Goal: Task Accomplishment & Management: Manage account settings

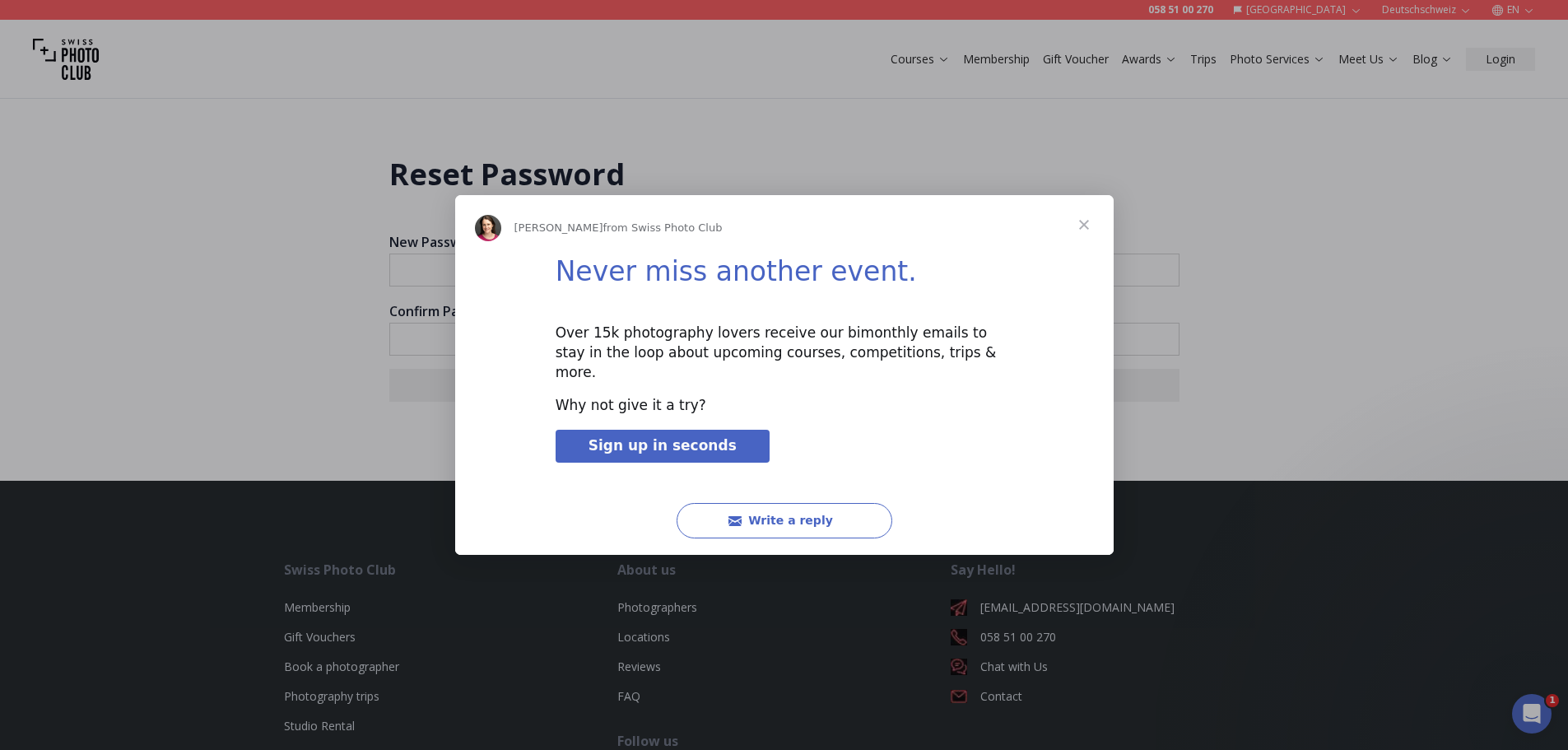
click at [1082, 241] on span "Close" at bounding box center [1083, 225] width 59 height 59
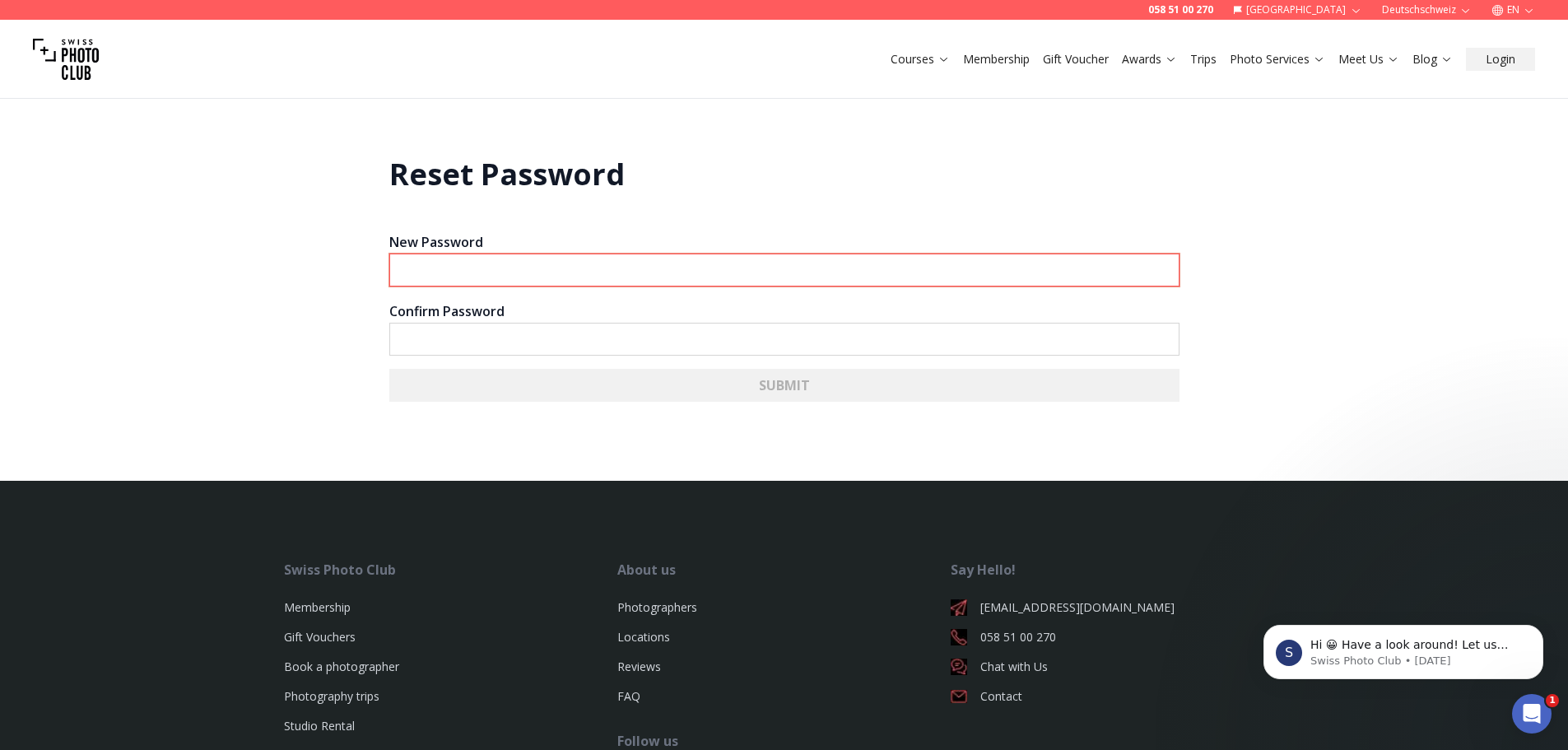
click at [715, 281] on input "New Password" at bounding box center [784, 270] width 790 height 33
type input "*********"
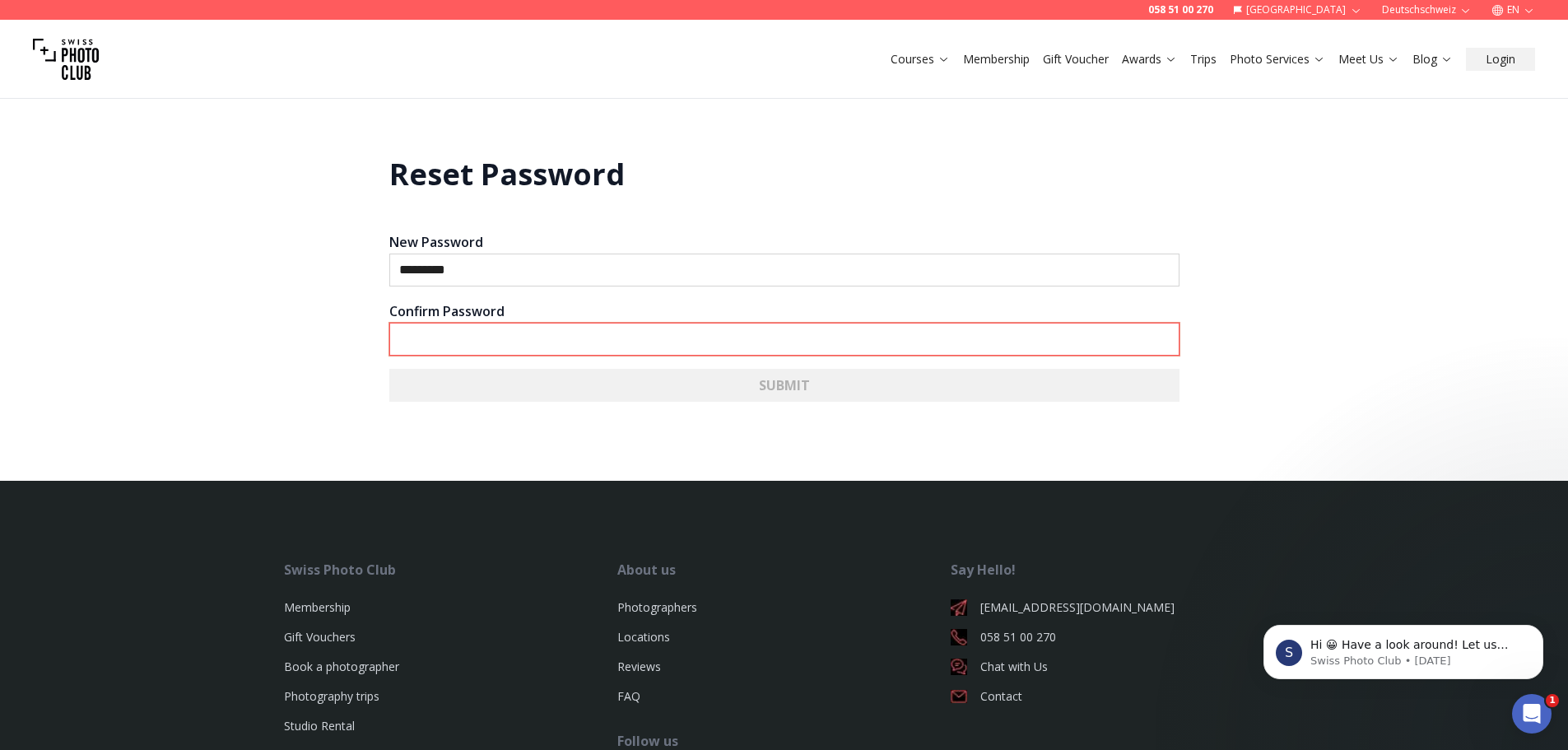
click at [605, 332] on input "Confirm Password" at bounding box center [784, 339] width 790 height 33
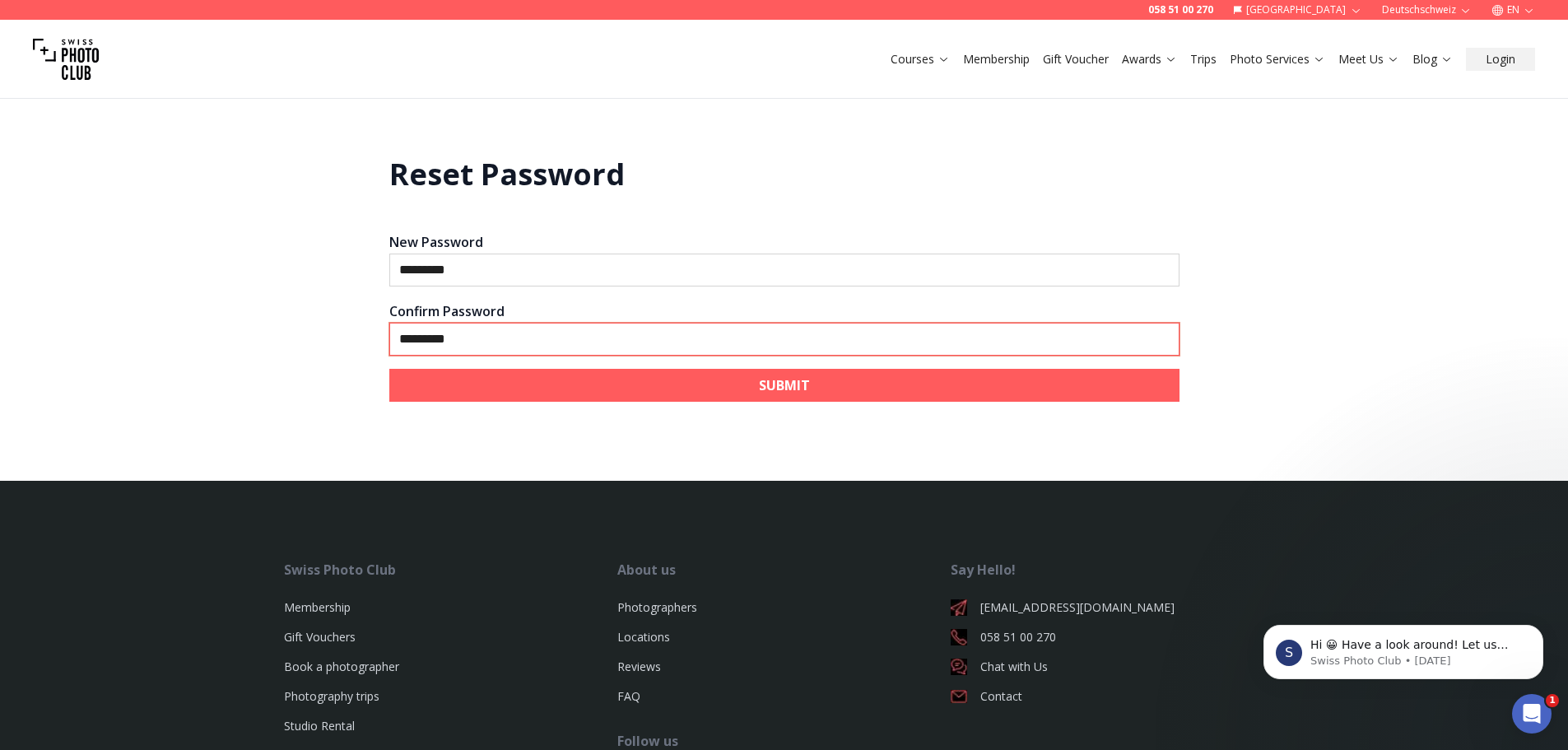
type input "*********"
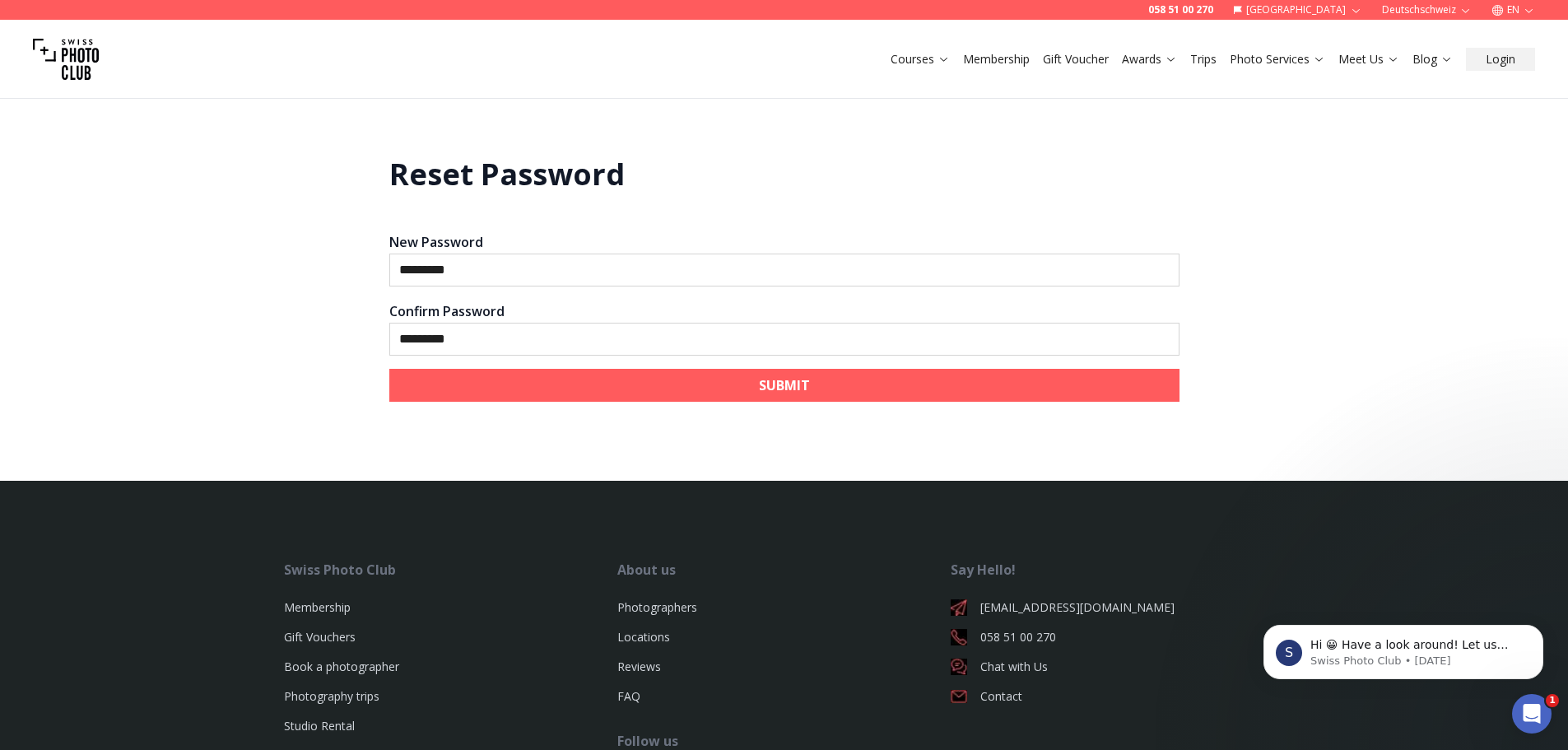
click at [649, 386] on button "SUBMIT" at bounding box center [784, 385] width 790 height 33
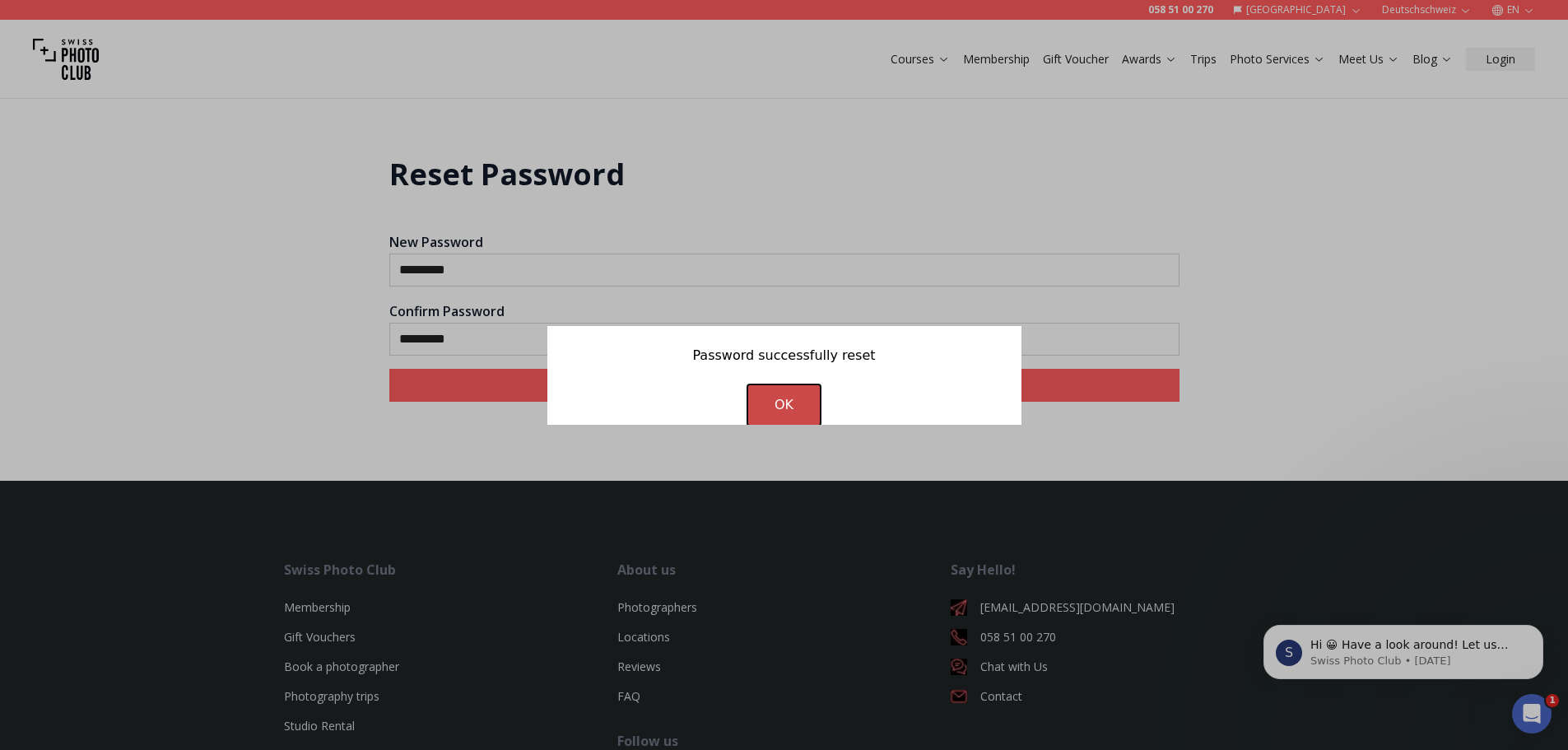
click at [803, 395] on link "OK" at bounding box center [784, 405] width 71 height 40
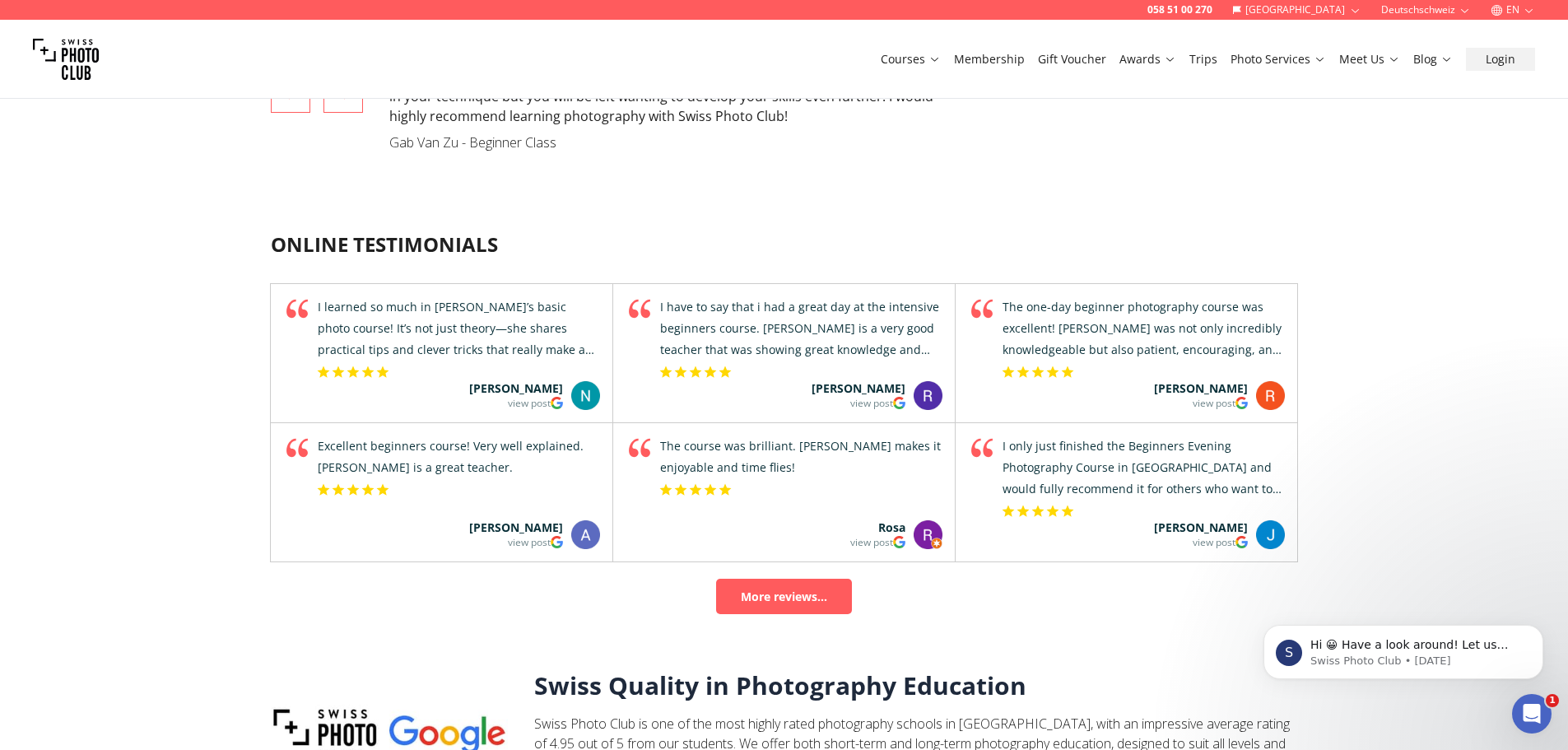
scroll to position [4855, 0]
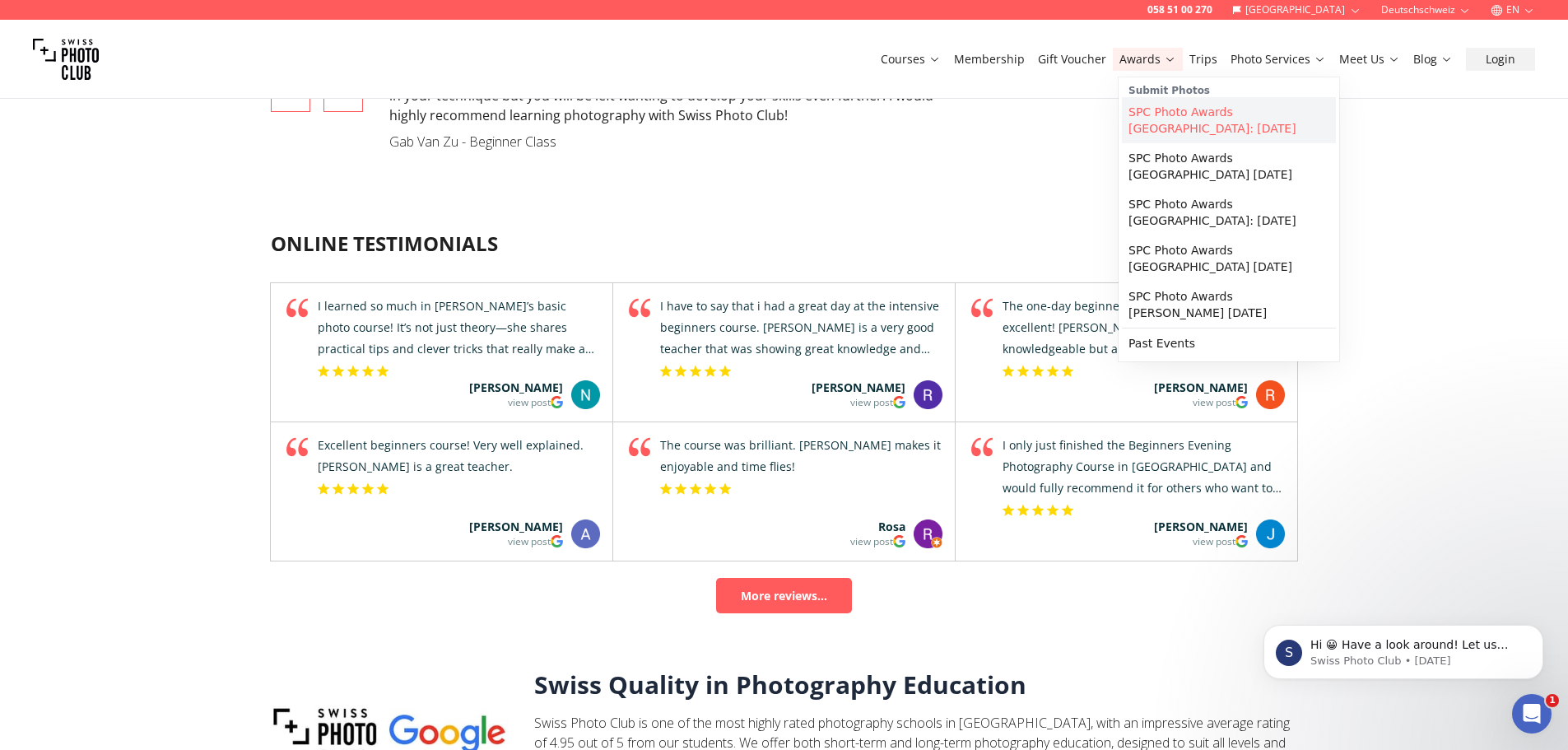
click at [1177, 113] on link "SPC Photo Awards [GEOGRAPHIC_DATA]: [DATE]" at bounding box center [1229, 121] width 214 height 46
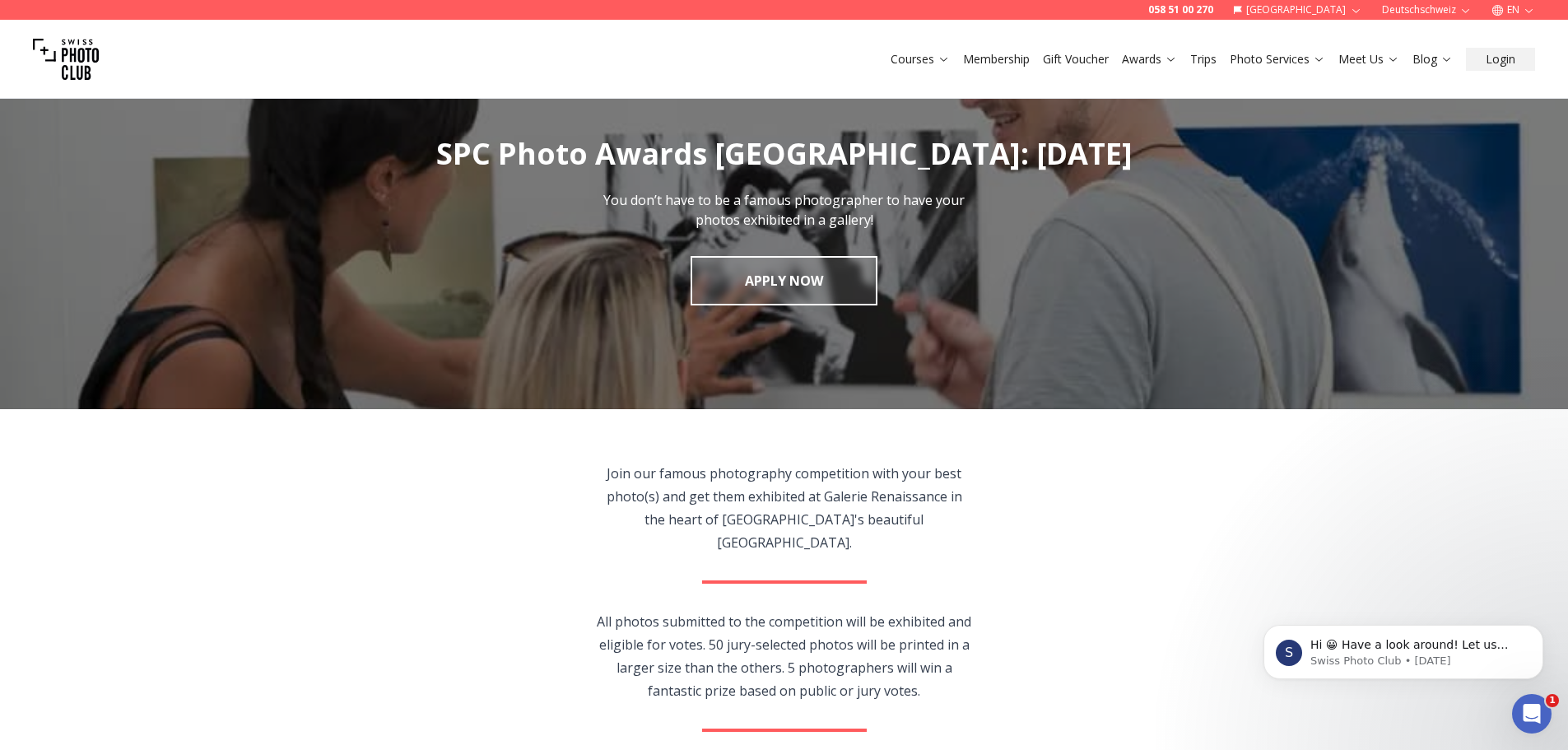
scroll to position [46, 0]
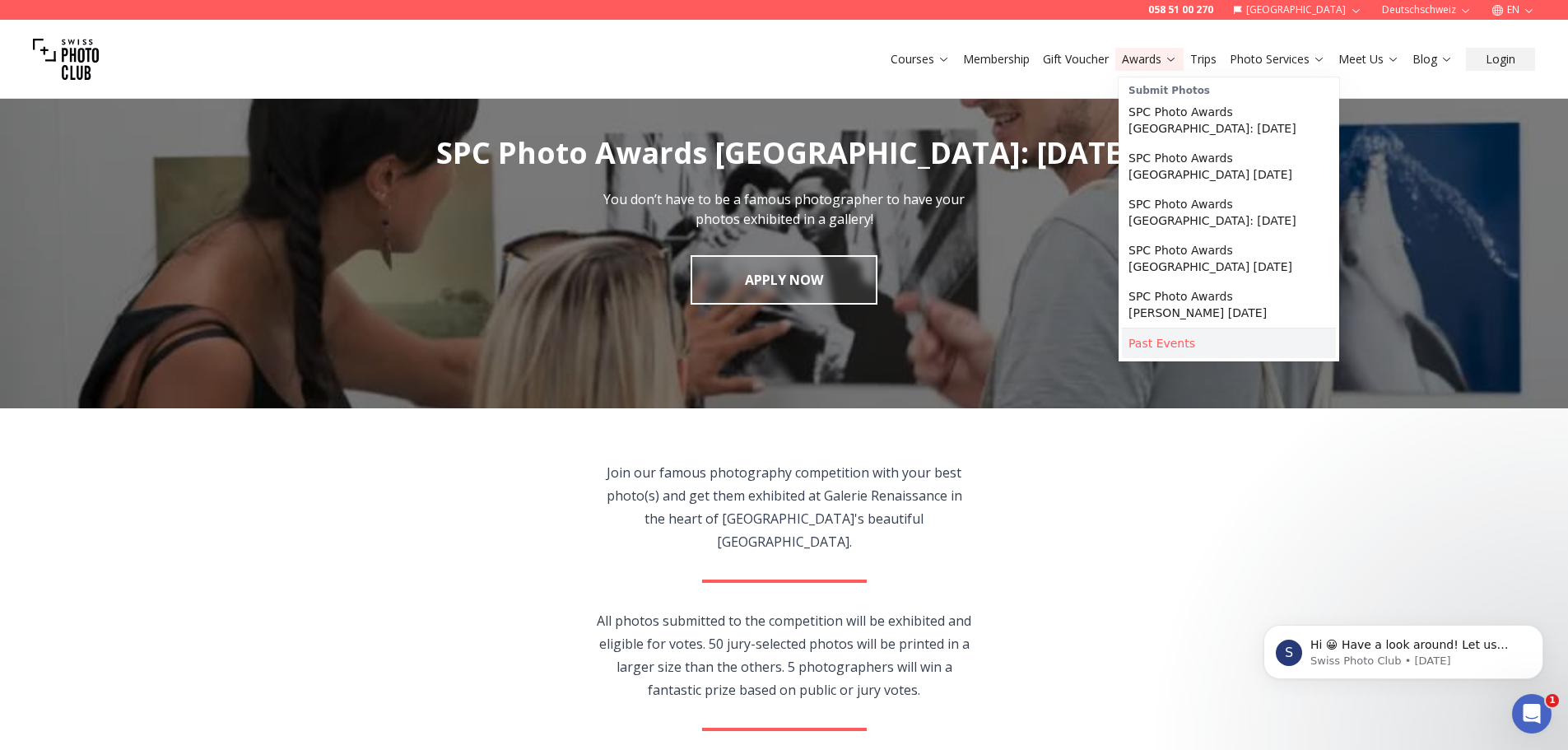
click at [1182, 338] on link "Past Events" at bounding box center [1229, 343] width 214 height 29
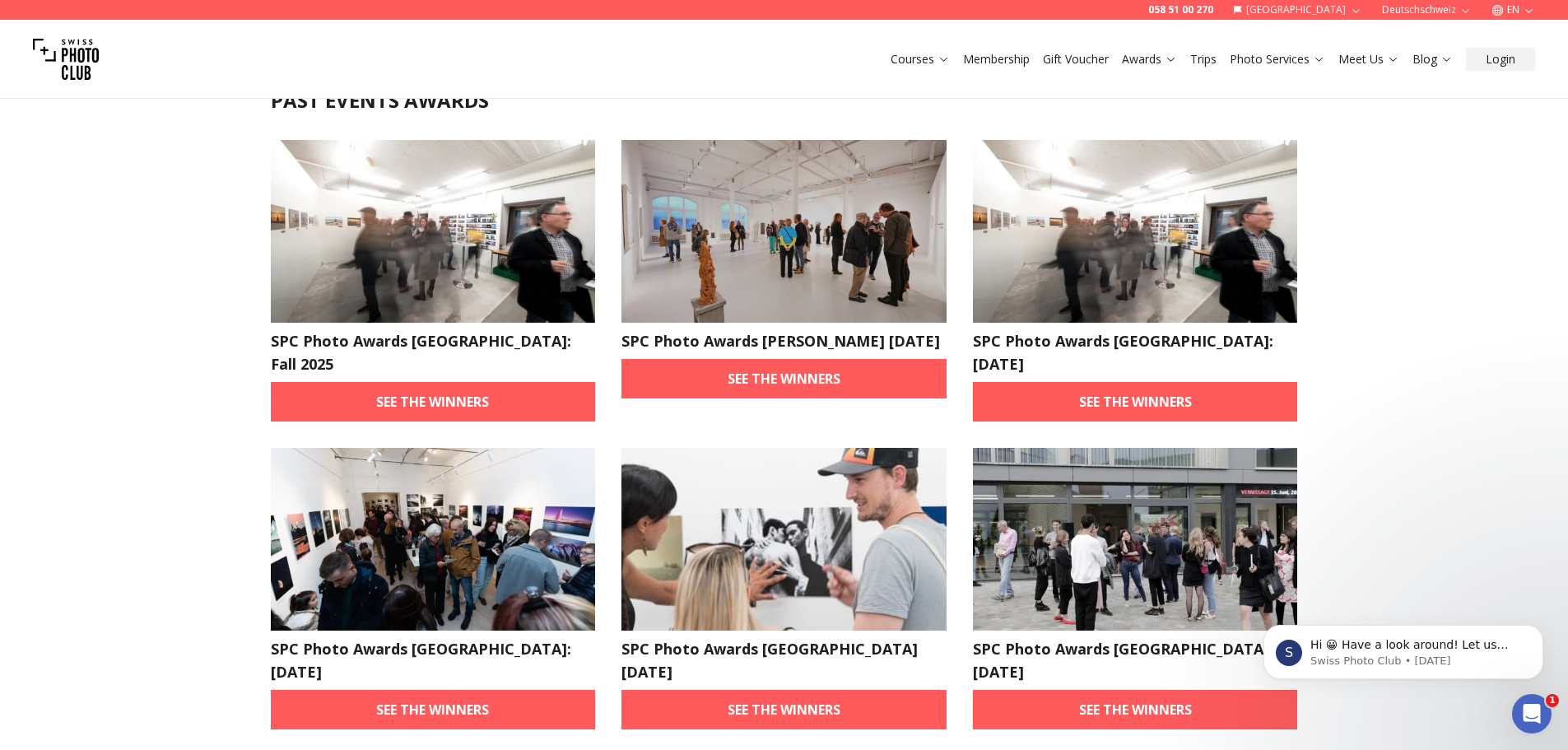
scroll to position [70, 0]
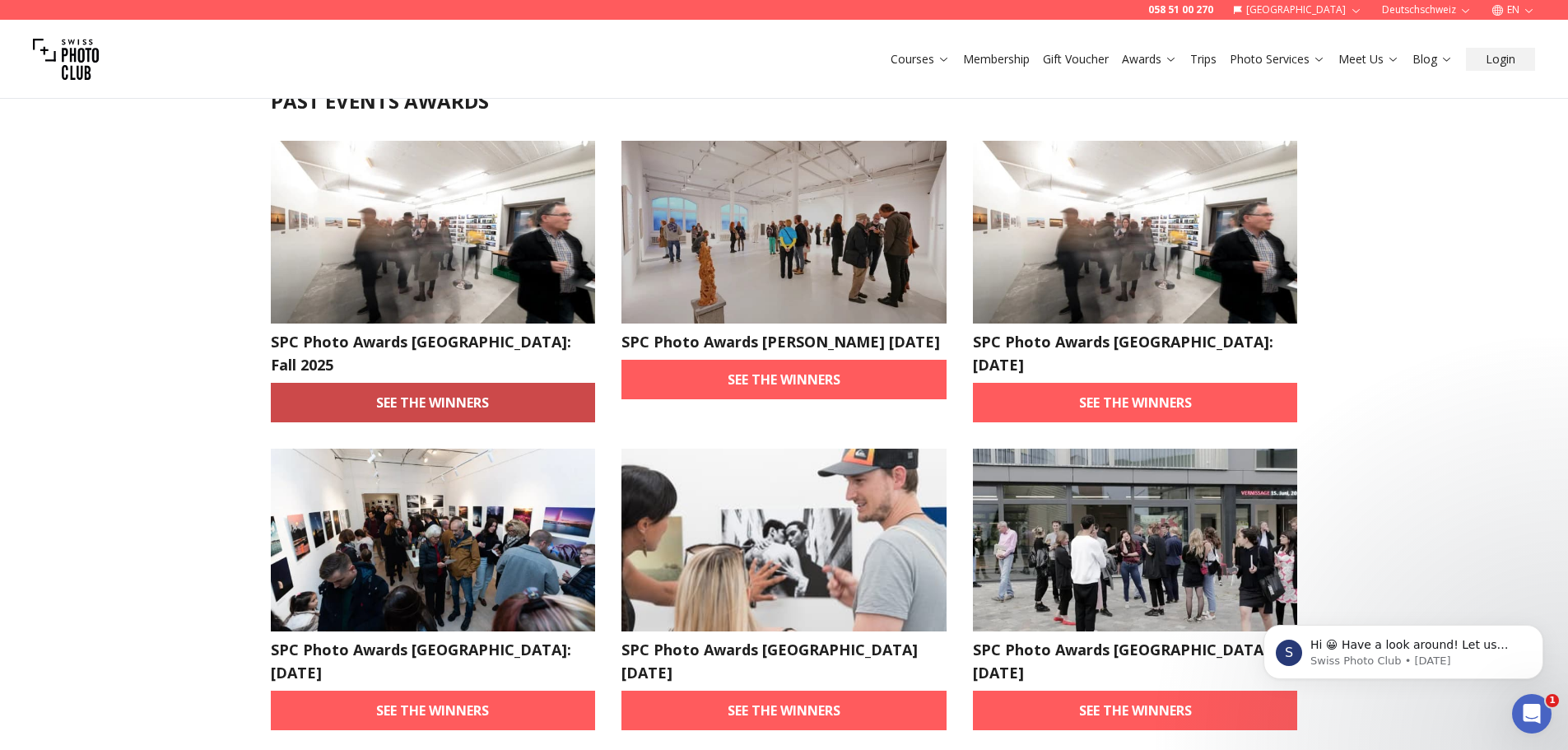
click at [417, 382] on link "See the winners" at bounding box center [433, 402] width 325 height 40
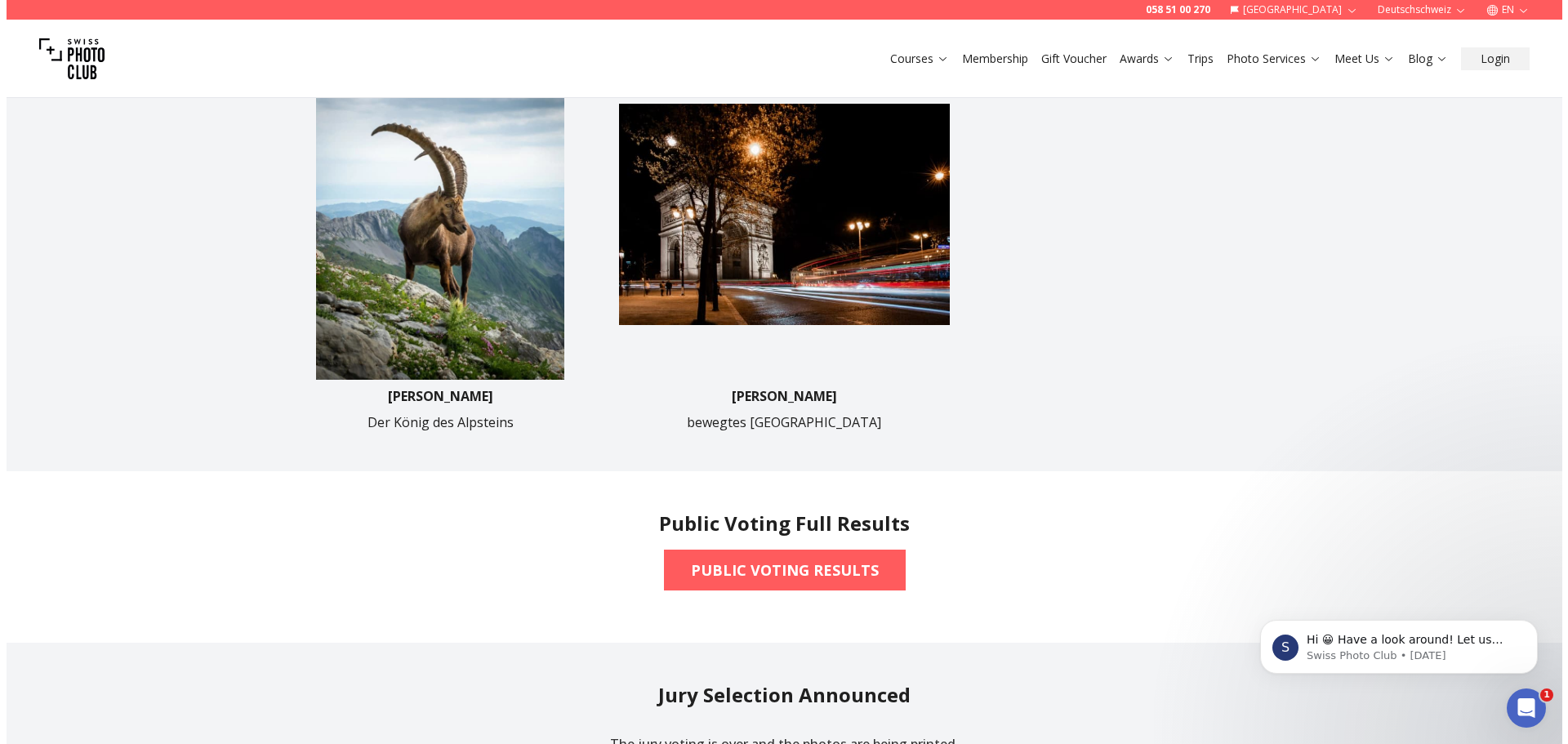
scroll to position [941, 0]
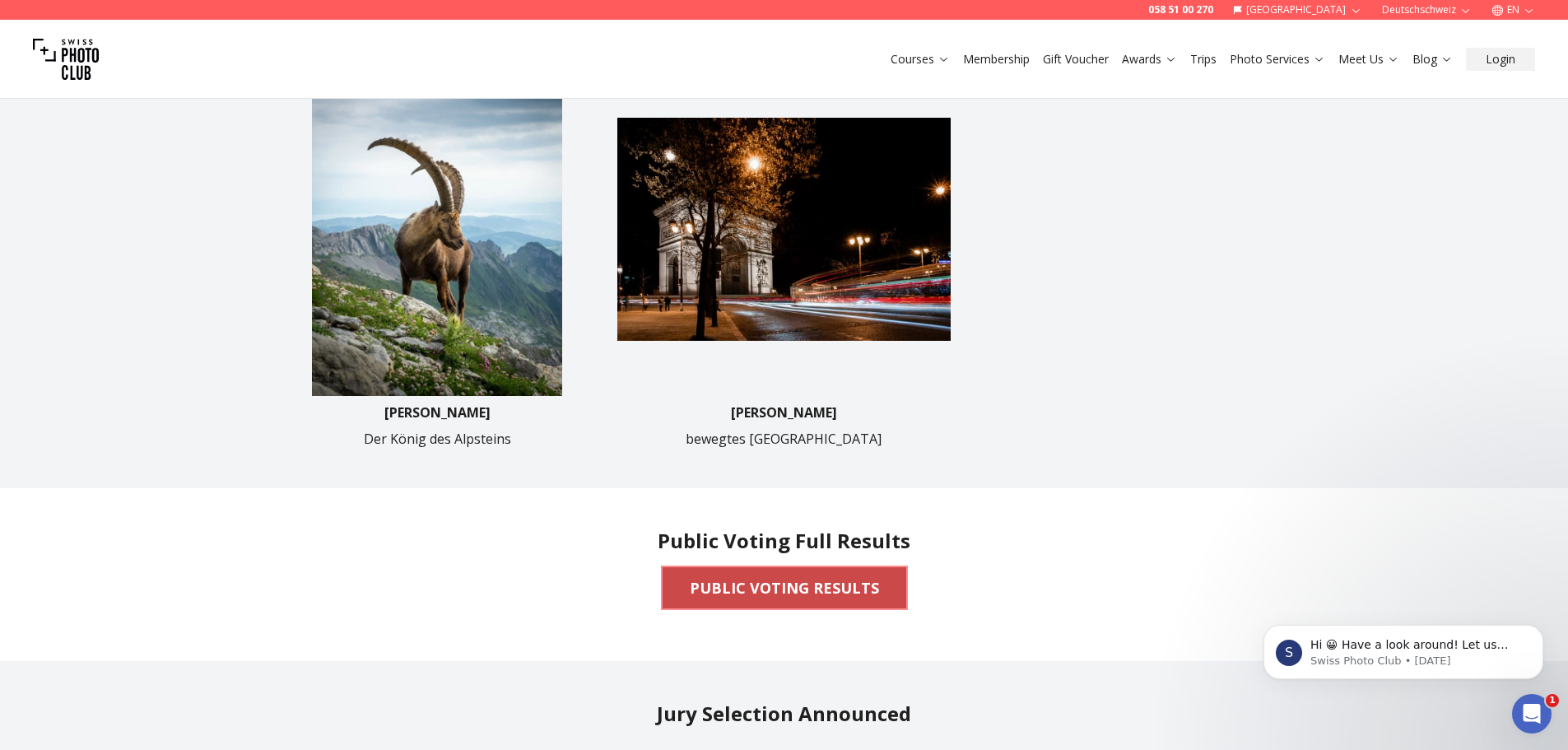
click at [711, 578] on b "PUBLIC VOTING RESULTS" at bounding box center [784, 587] width 189 height 23
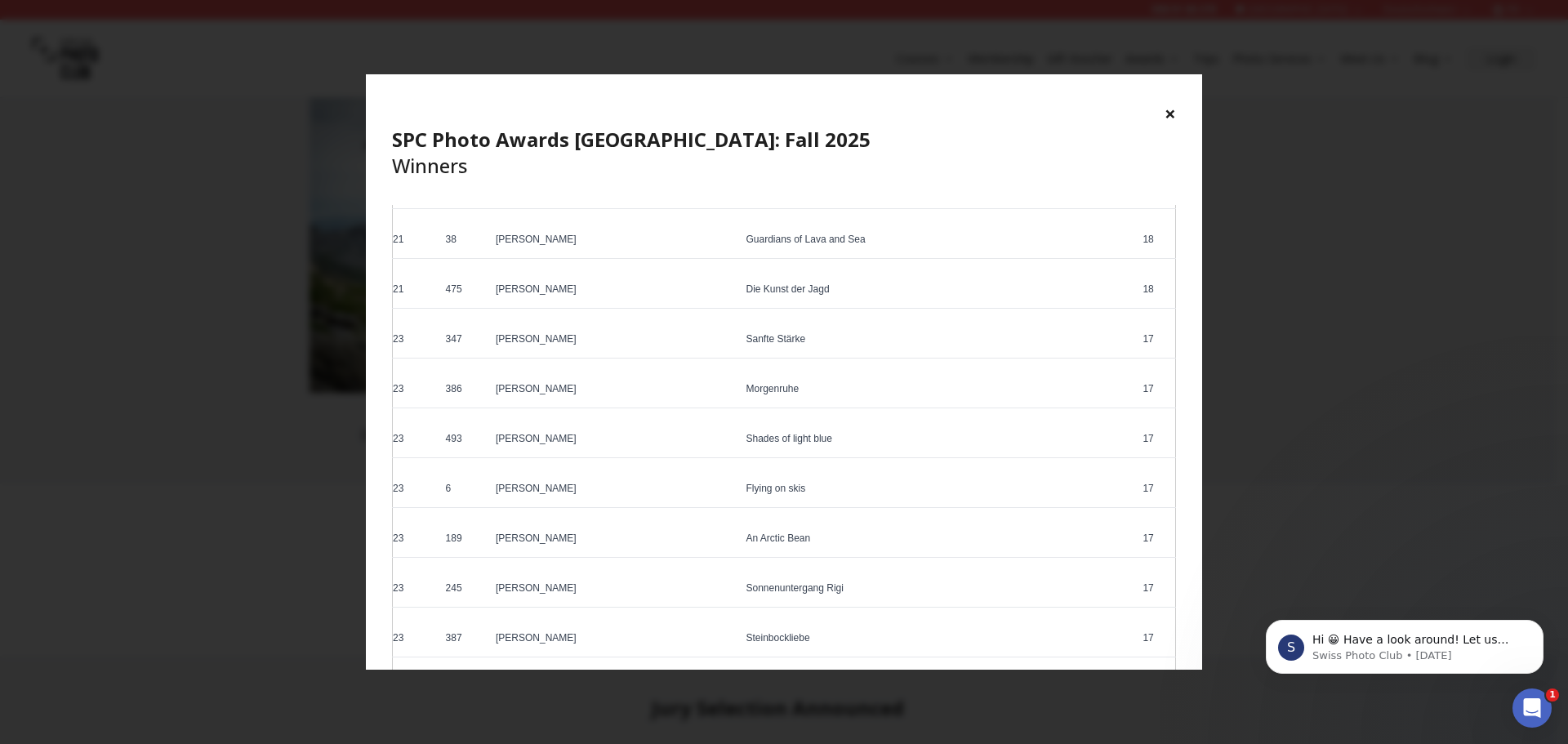
scroll to position [1760, 0]
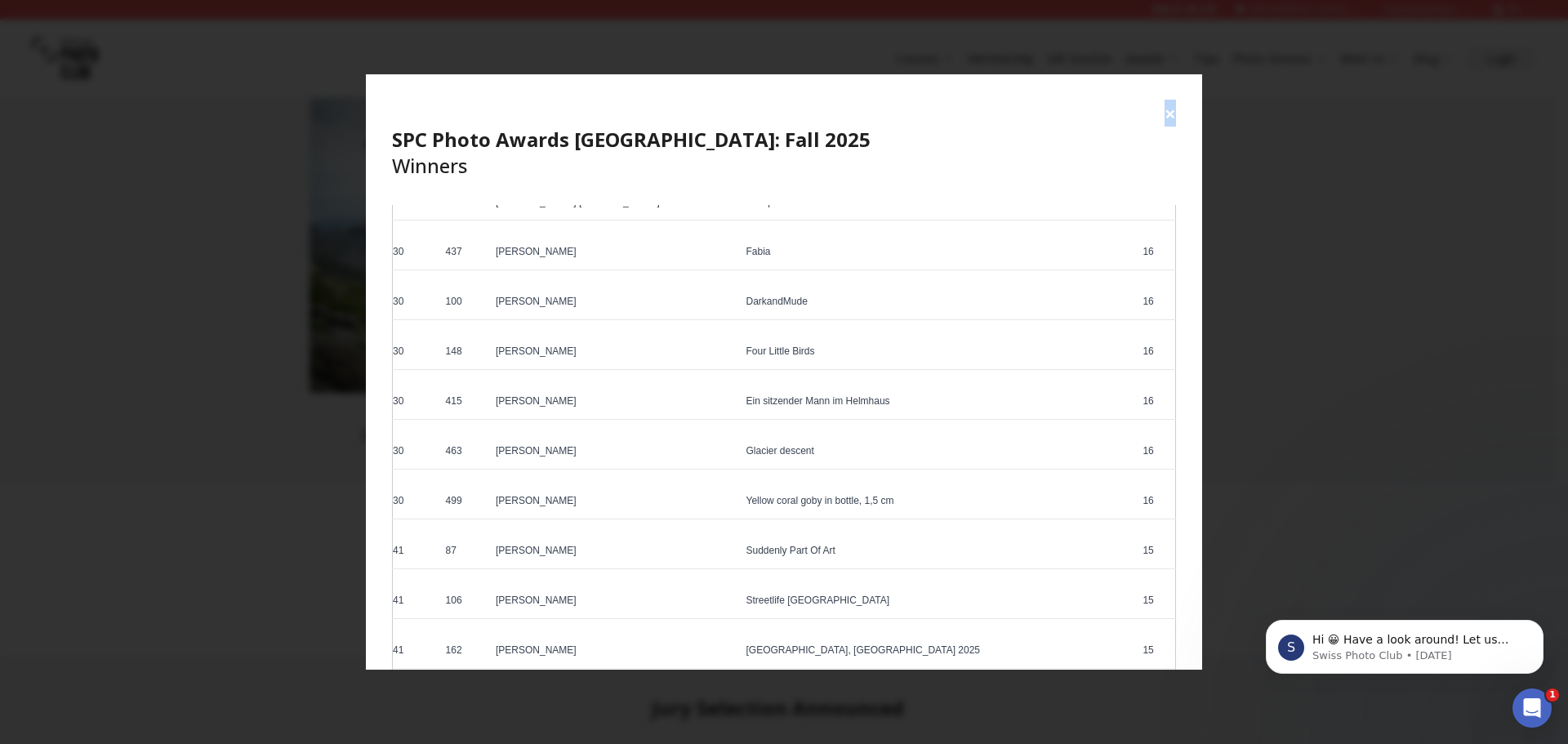
drag, startPoint x: 1195, startPoint y: 58, endPoint x: 1182, endPoint y: 169, distance: 111.8
click at [1173, 134] on div "× SPC Photo Awards [GEOGRAPHIC_DATA]: Fall 2025 Winners Congratulations to all …" at bounding box center [784, 372] width 1568 height 744
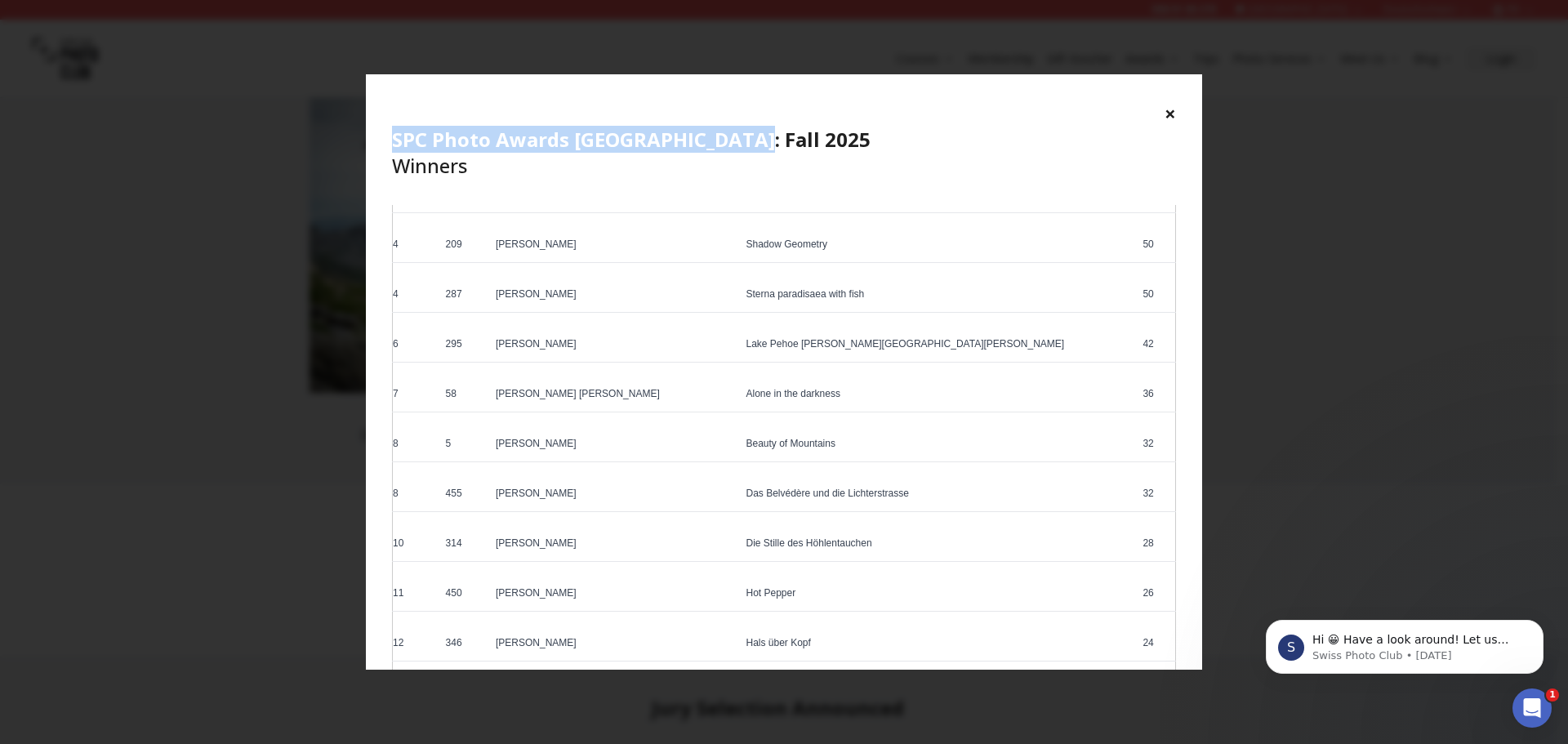
scroll to position [0, 0]
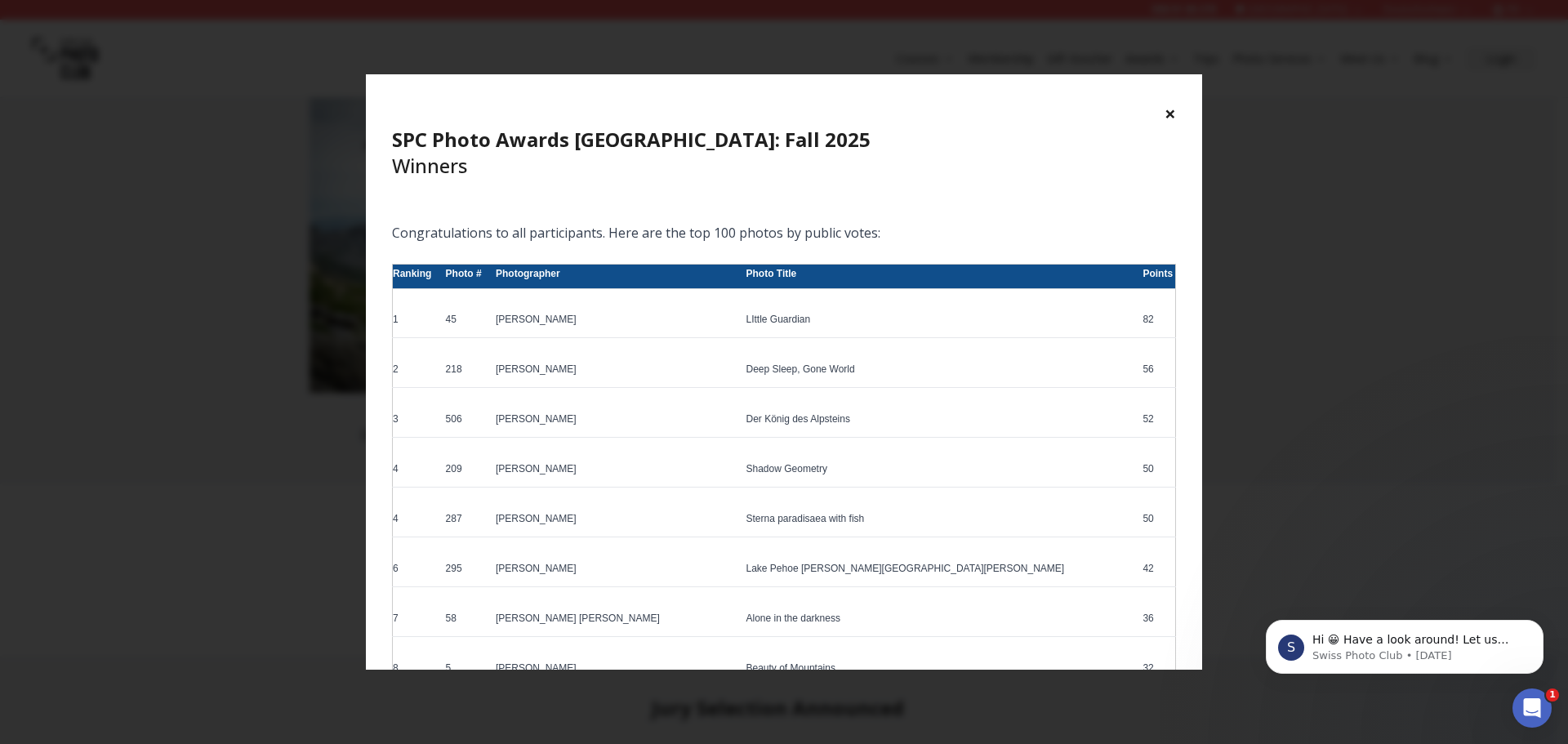
click at [1173, 103] on button "×" at bounding box center [1170, 114] width 11 height 26
